Goal: Check status

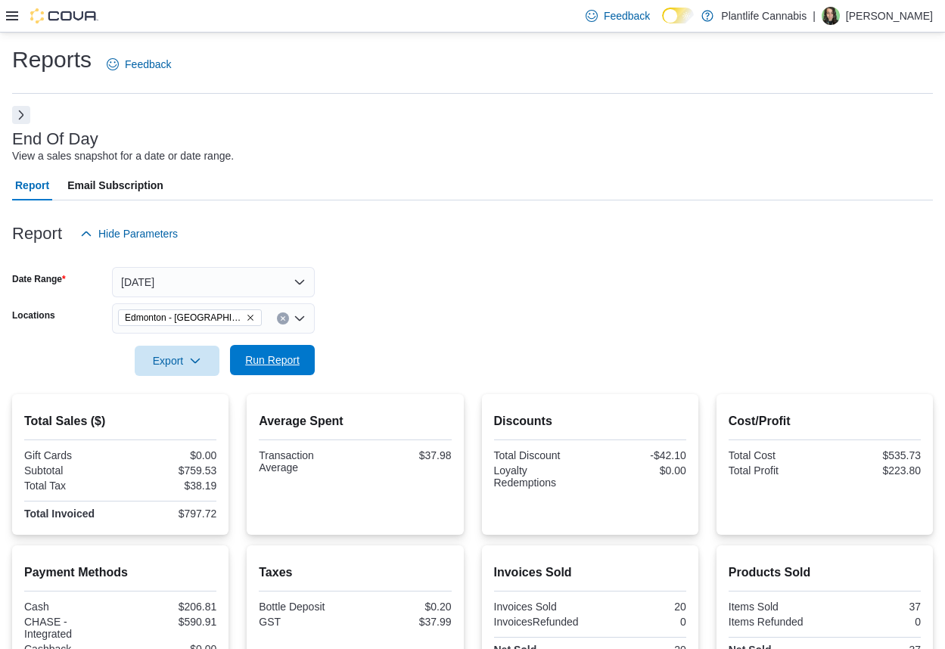
click at [264, 361] on span "Run Report" at bounding box center [272, 359] width 54 height 15
